Goal: Transaction & Acquisition: Obtain resource

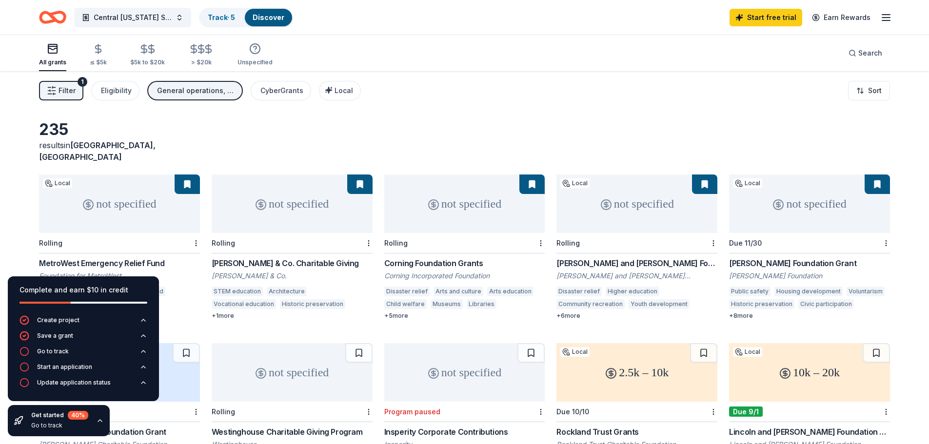
scroll to position [24, 0]
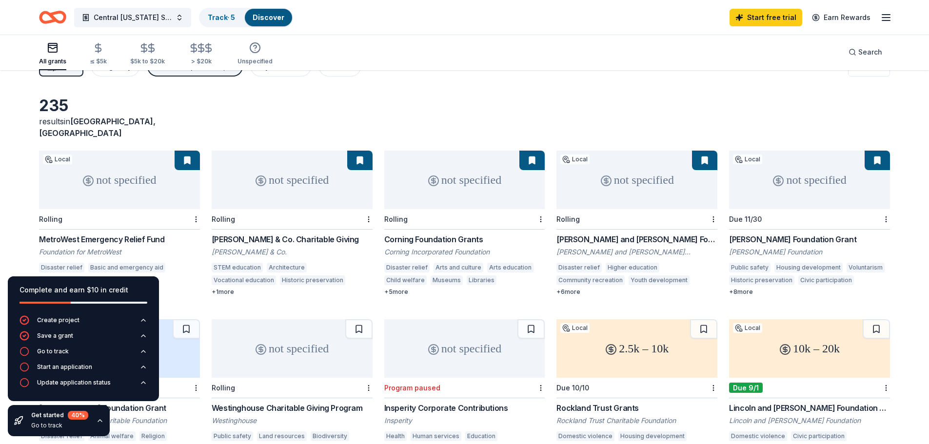
click at [440, 234] on div "Corning Foundation Grants" at bounding box center [464, 240] width 161 height 12
click at [640, 234] on div "George F. and Sybil H. Fuller Foundation Grant" at bounding box center [636, 240] width 161 height 12
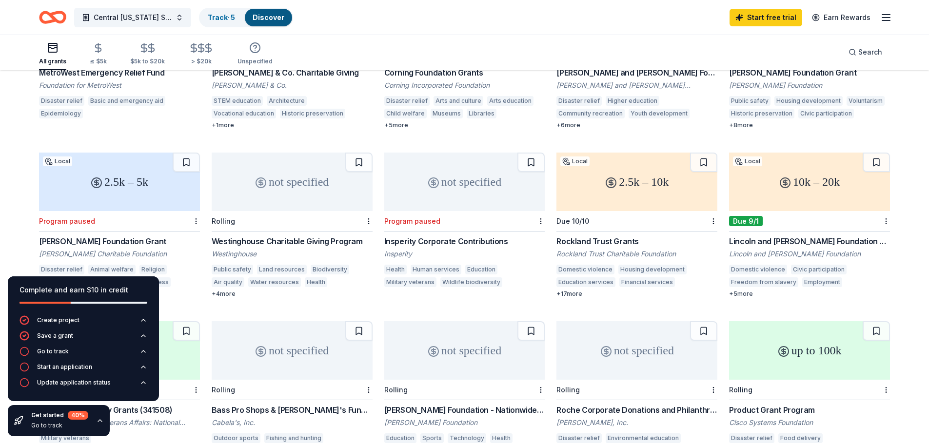
scroll to position [202, 0]
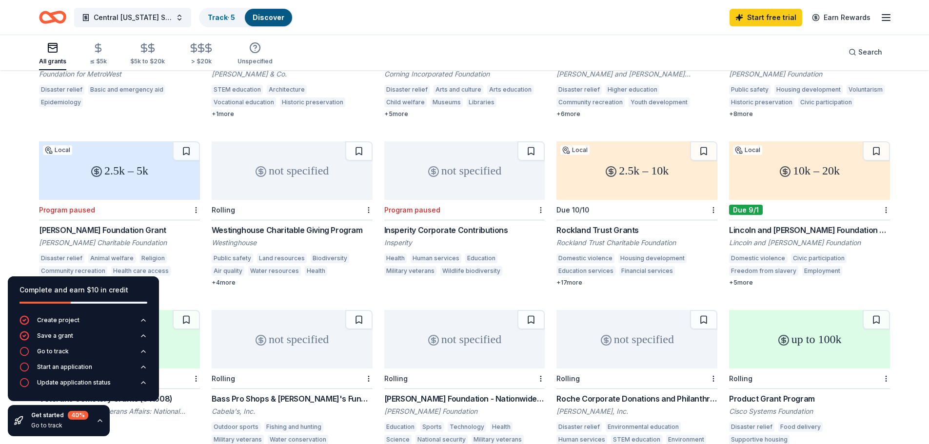
click at [647, 200] on div "Due 10/10" at bounding box center [636, 210] width 161 height 20
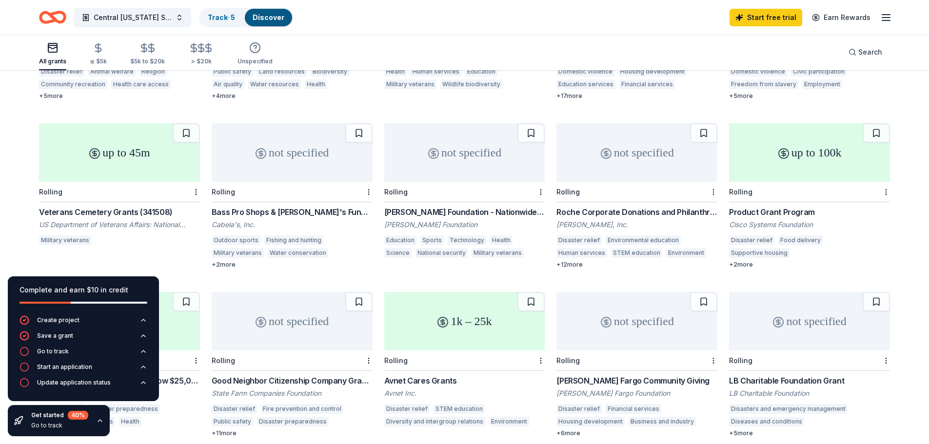
scroll to position [394, 0]
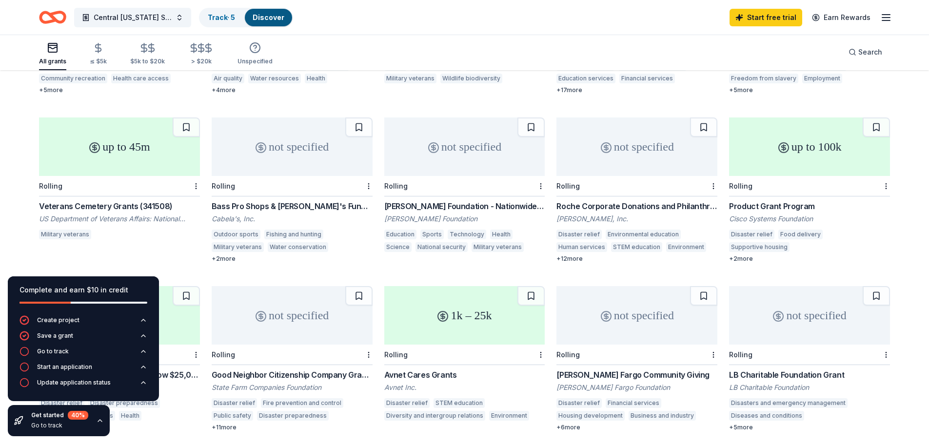
click at [791, 176] on div "Rolling" at bounding box center [809, 186] width 161 height 20
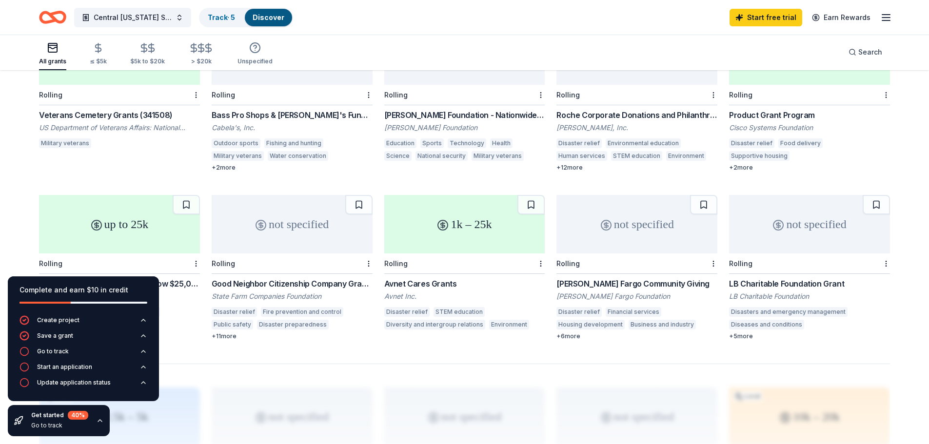
scroll to position [497, 0]
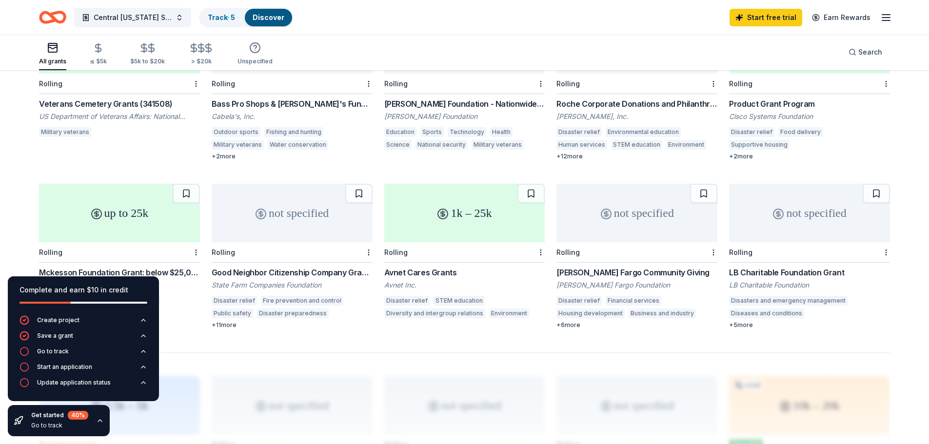
click at [616, 242] on div "Rolling" at bounding box center [636, 252] width 161 height 20
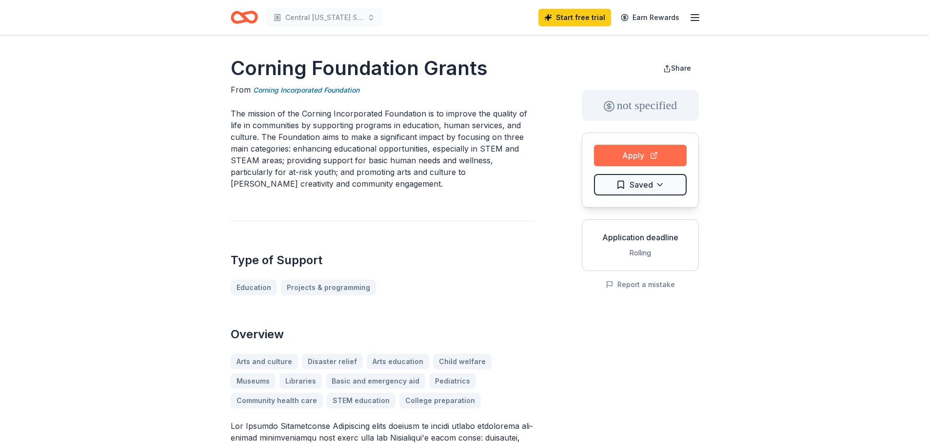
click at [625, 153] on button "Apply" at bounding box center [640, 155] width 93 height 21
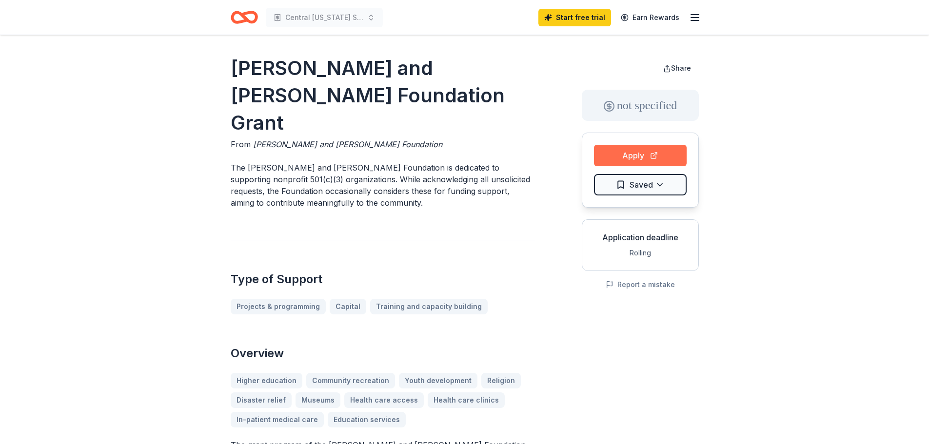
click at [639, 153] on button "Apply" at bounding box center [640, 155] width 93 height 21
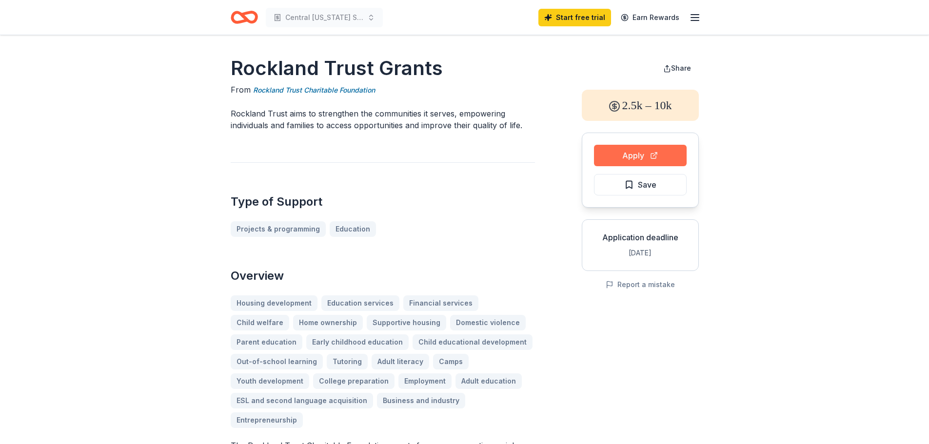
click at [640, 151] on button "Apply" at bounding box center [640, 155] width 93 height 21
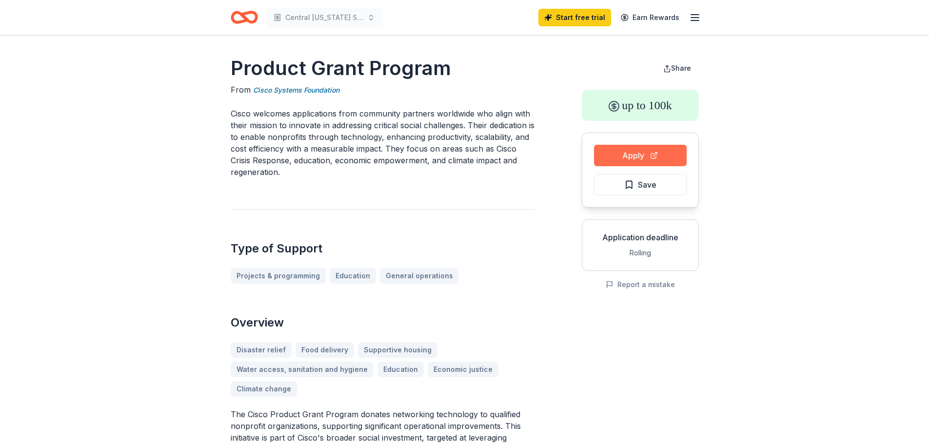
click at [655, 154] on button "Apply" at bounding box center [640, 155] width 93 height 21
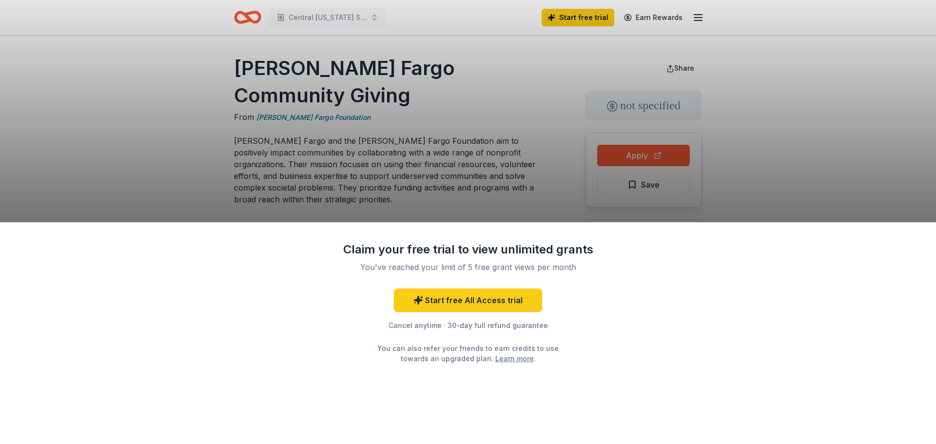
click at [668, 155] on div "Claim your free trial to view unlimited grants You've reached your limit of 5 f…" at bounding box center [468, 222] width 936 height 444
click at [301, 89] on div "Claim your free trial to view unlimited grants You've reached your limit of 5 f…" at bounding box center [468, 222] width 936 height 444
